Goal: Task Accomplishment & Management: Use online tool/utility

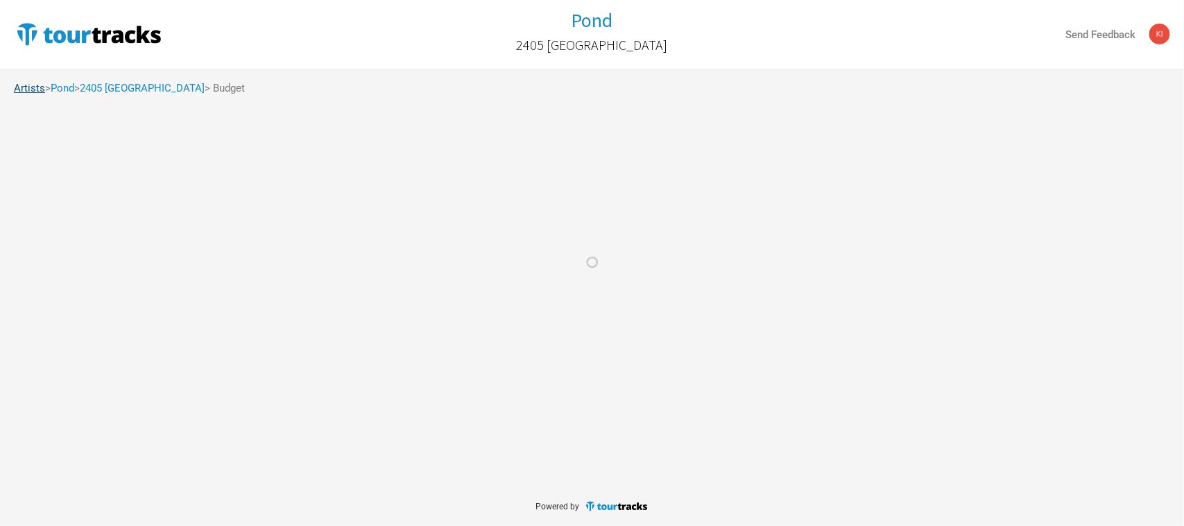
select select "Total Days"
select select "USD"
select select "Total Days"
select select "USD"
select select "Total Days"
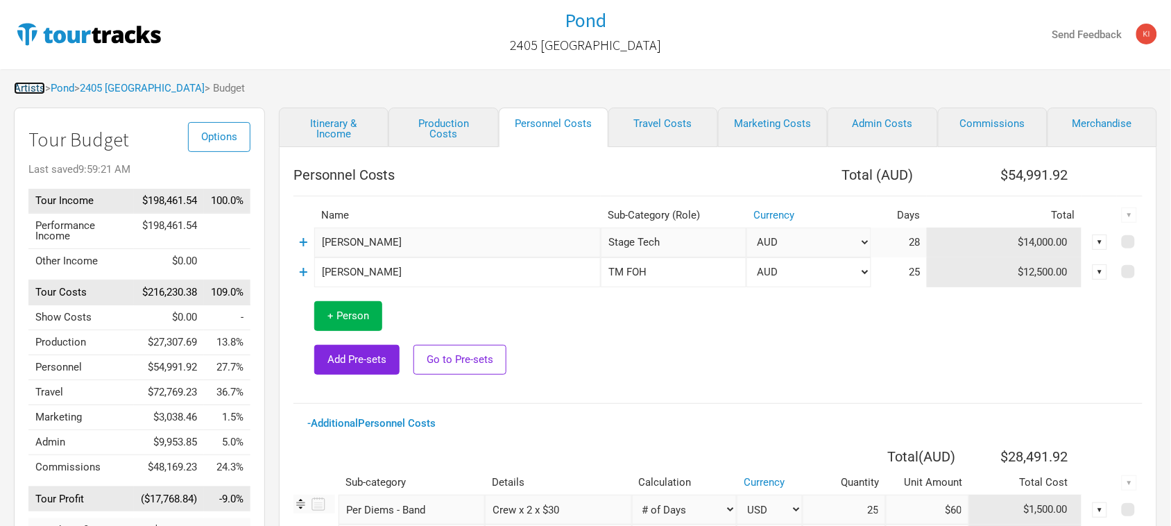
click at [21, 91] on link "Artists" at bounding box center [29, 88] width 31 height 12
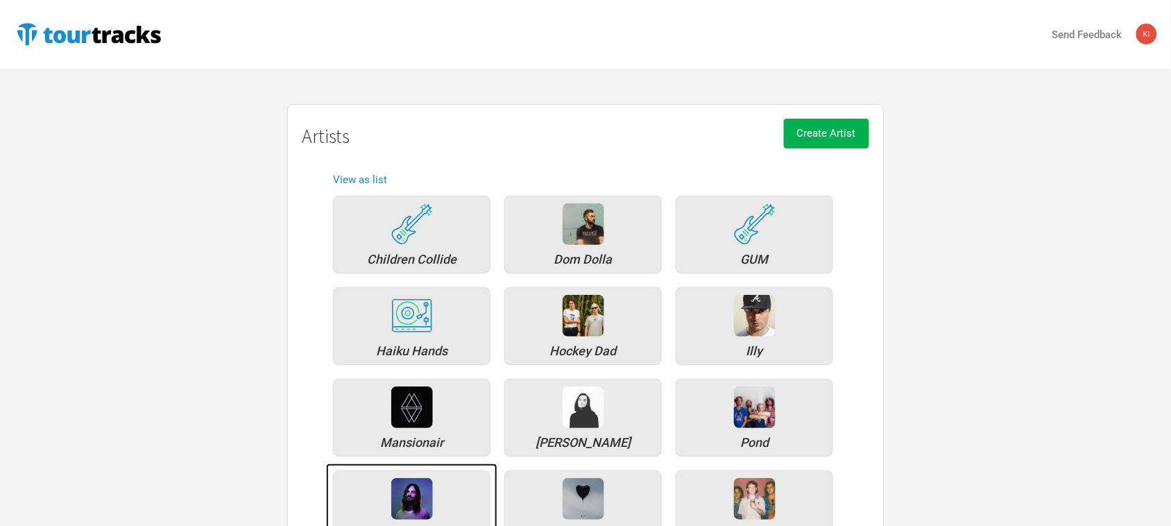
click at [418, 500] on img at bounding box center [412, 499] width 42 height 42
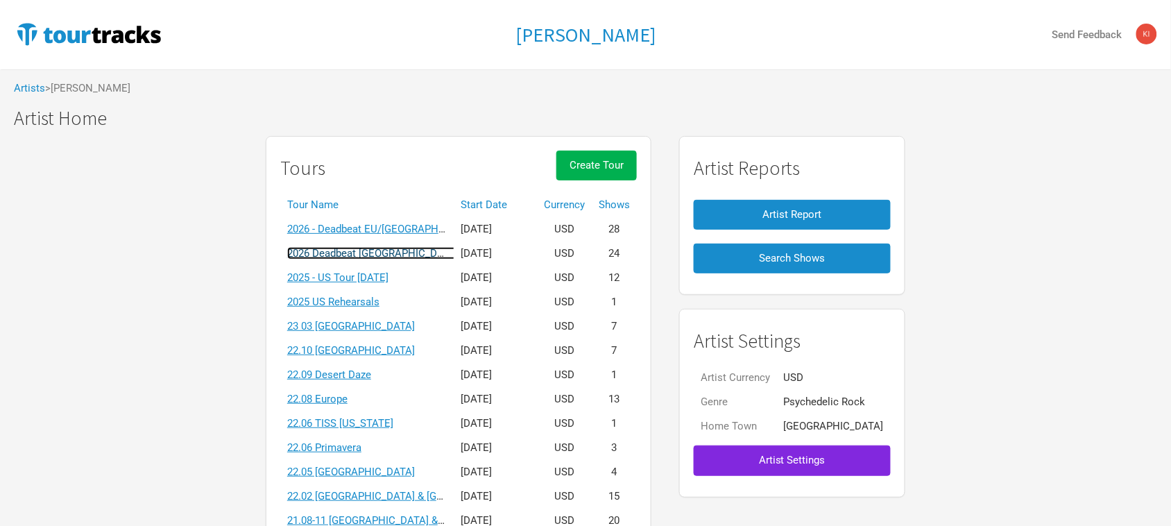
click at [389, 253] on link "2026 Deadbeat [GEOGRAPHIC_DATA] & [GEOGRAPHIC_DATA] Summer" at bounding box center [449, 253] width 325 height 12
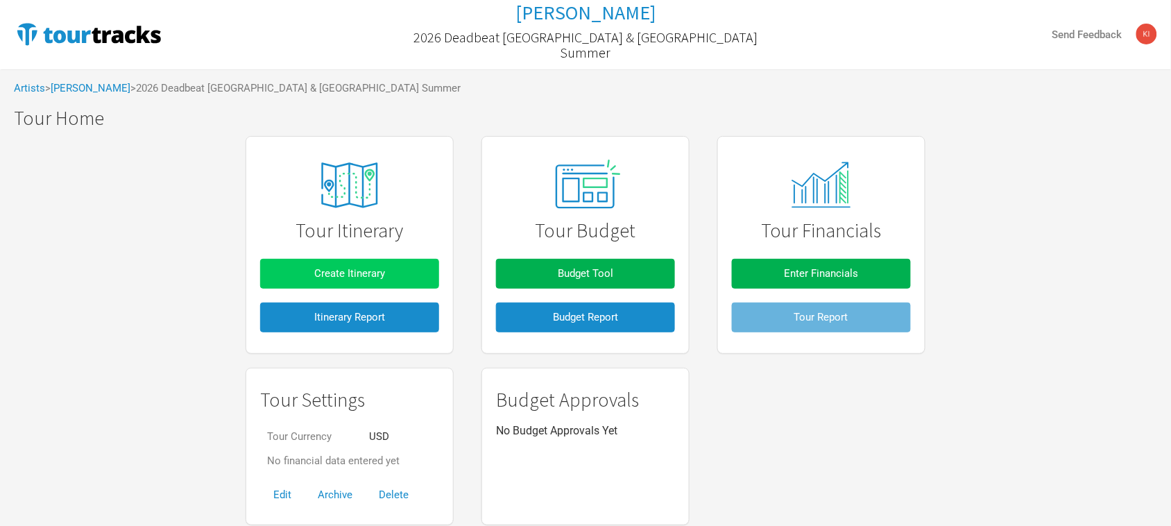
click at [332, 264] on button "Create Itinerary" at bounding box center [349, 274] width 179 height 30
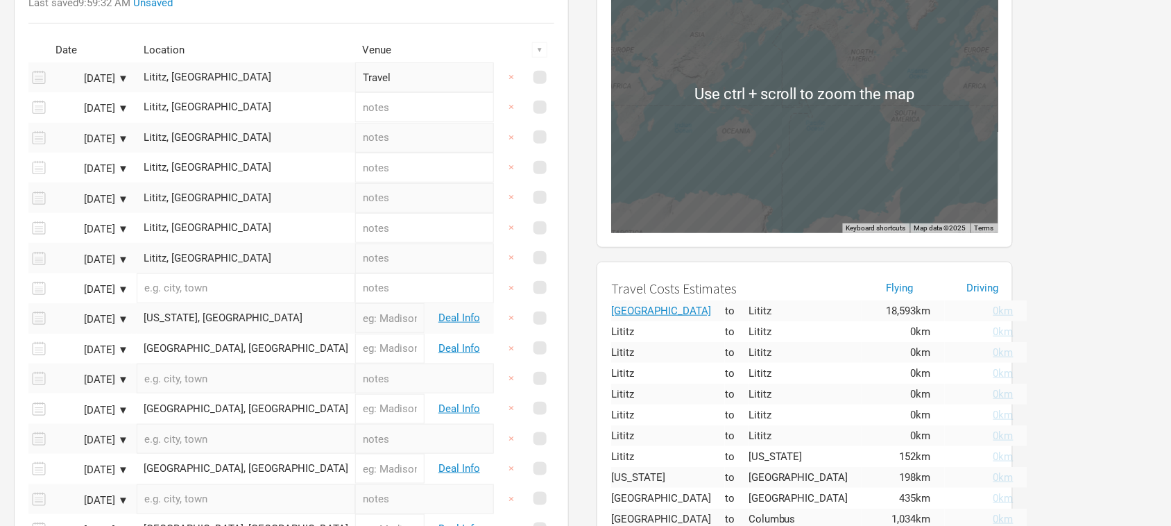
scroll to position [260, 0]
